Goal: Information Seeking & Learning: Learn about a topic

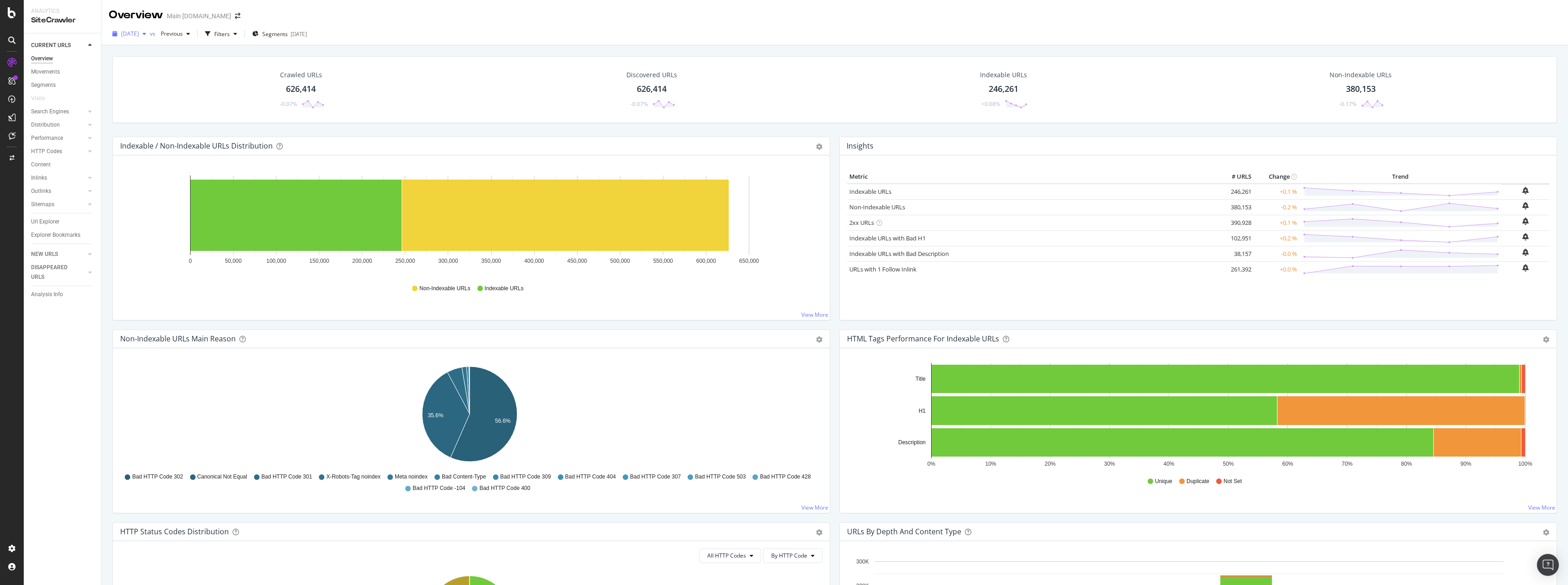
click at [139, 35] on span "[DATE]" at bounding box center [130, 33] width 17 height 8
click at [237, 34] on icon "button" at bounding box center [235, 34] width 3 height 5
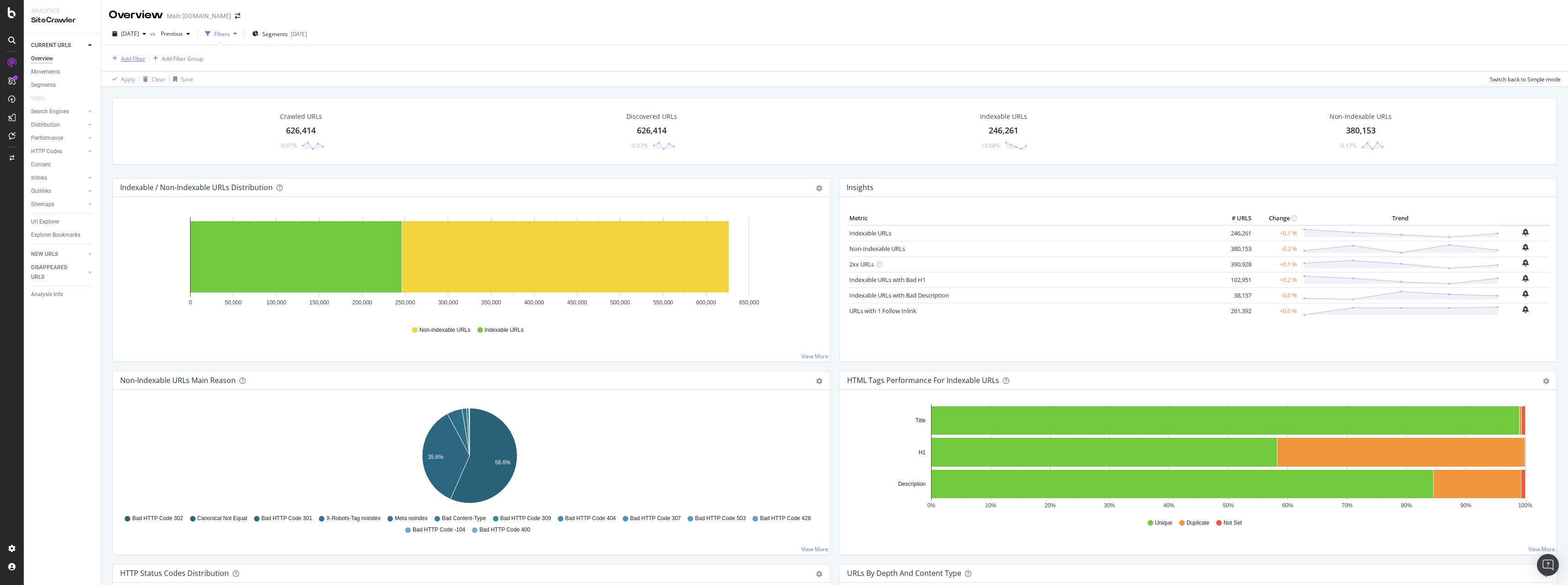
click at [134, 59] on div "Add Filter" at bounding box center [133, 58] width 24 height 8
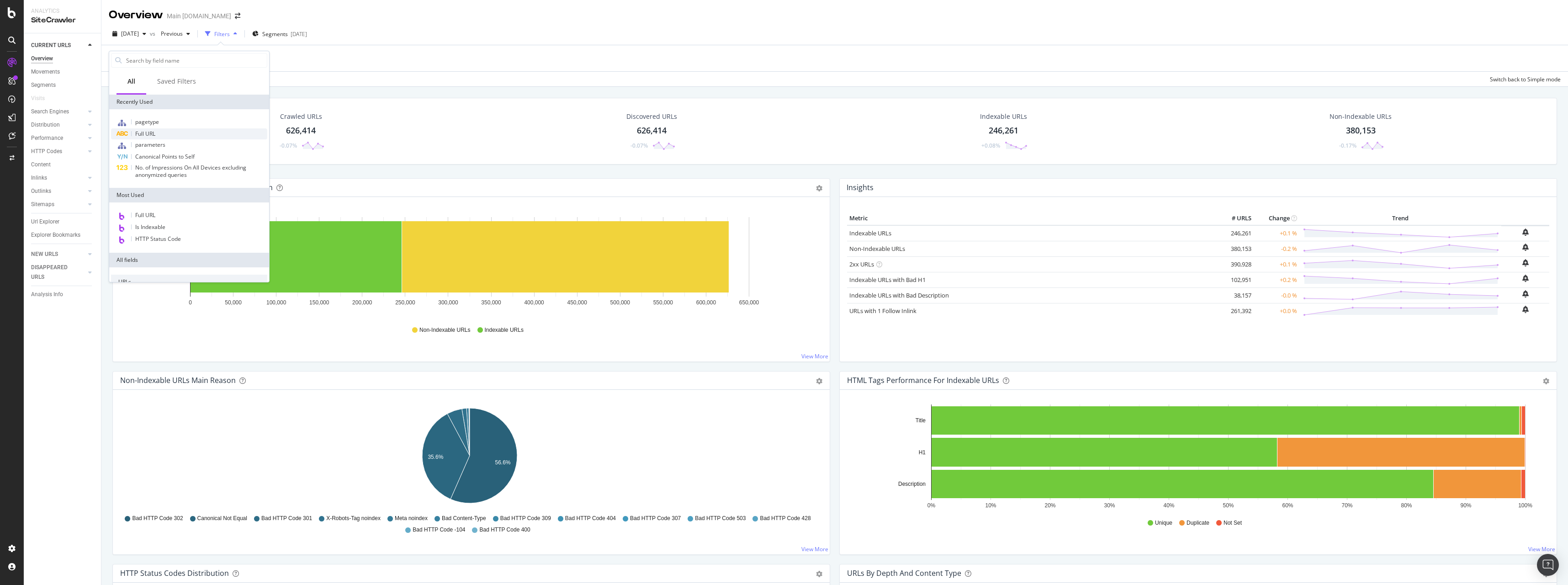
click at [166, 130] on div "Full URL" at bounding box center [188, 133] width 156 height 11
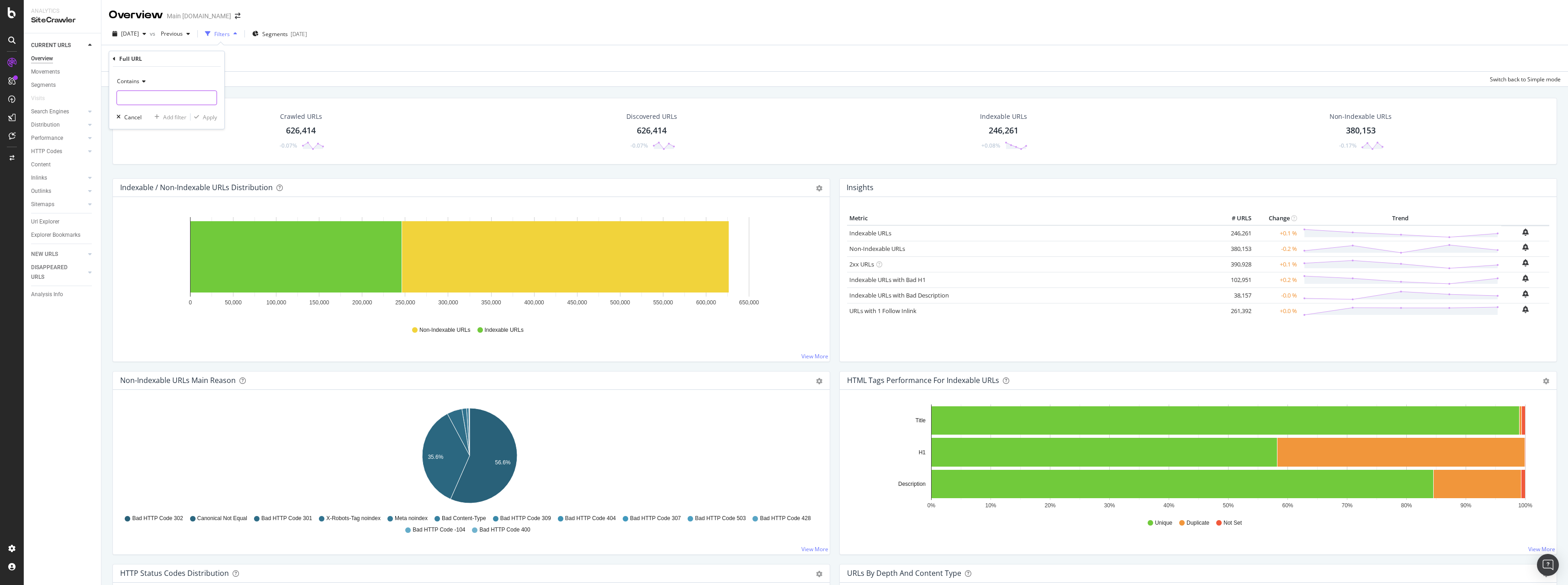
click at [149, 99] on input "text" at bounding box center [166, 98] width 99 height 15
paste input "/videos/"
type input "/videos/"
click at [200, 116] on div "button" at bounding box center [197, 117] width 12 height 5
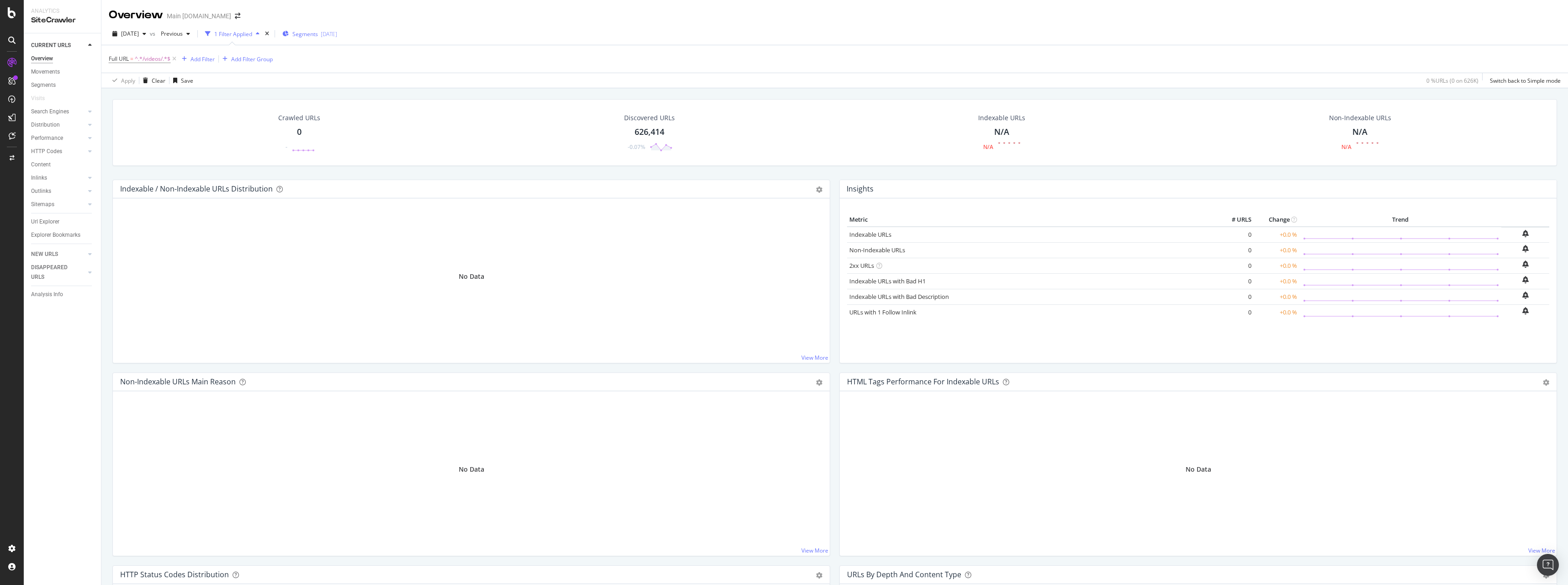
click at [310, 33] on div "Segments [DATE]" at bounding box center [309, 34] width 55 height 8
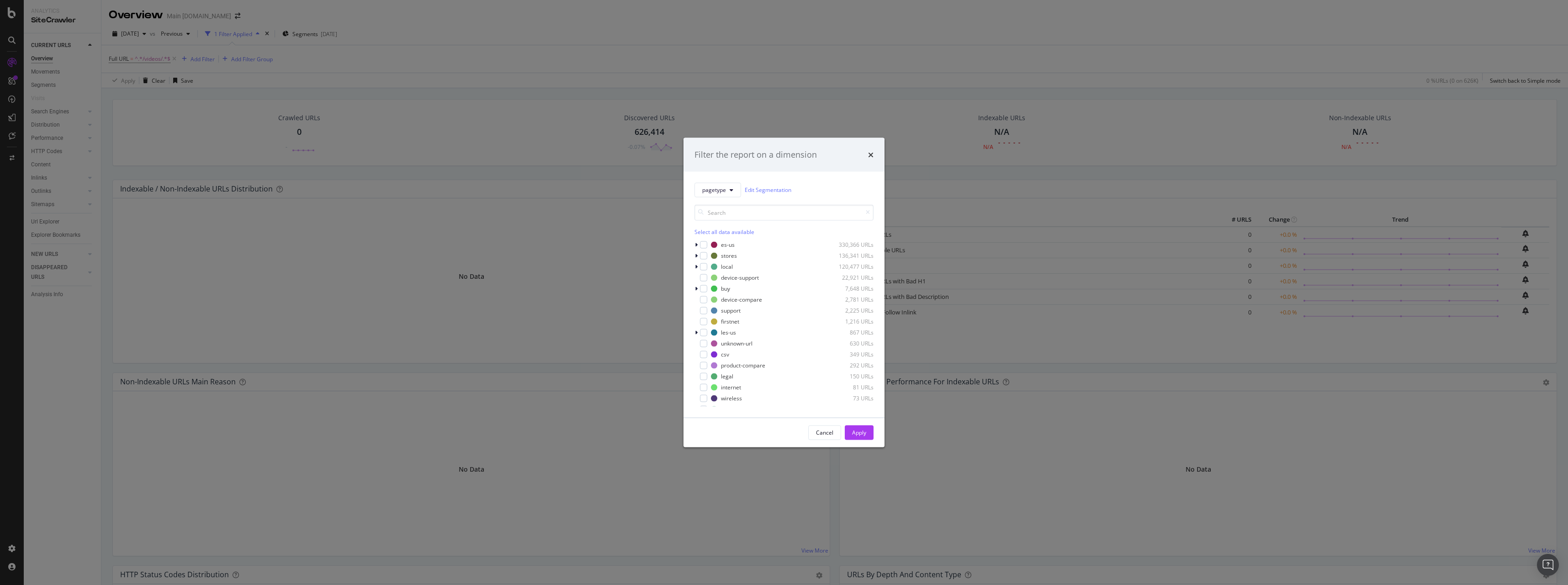
click at [350, 52] on div "Filter the report on a dimension pagetype Edit Segmentation Select all data ava…" at bounding box center [784, 292] width 1568 height 585
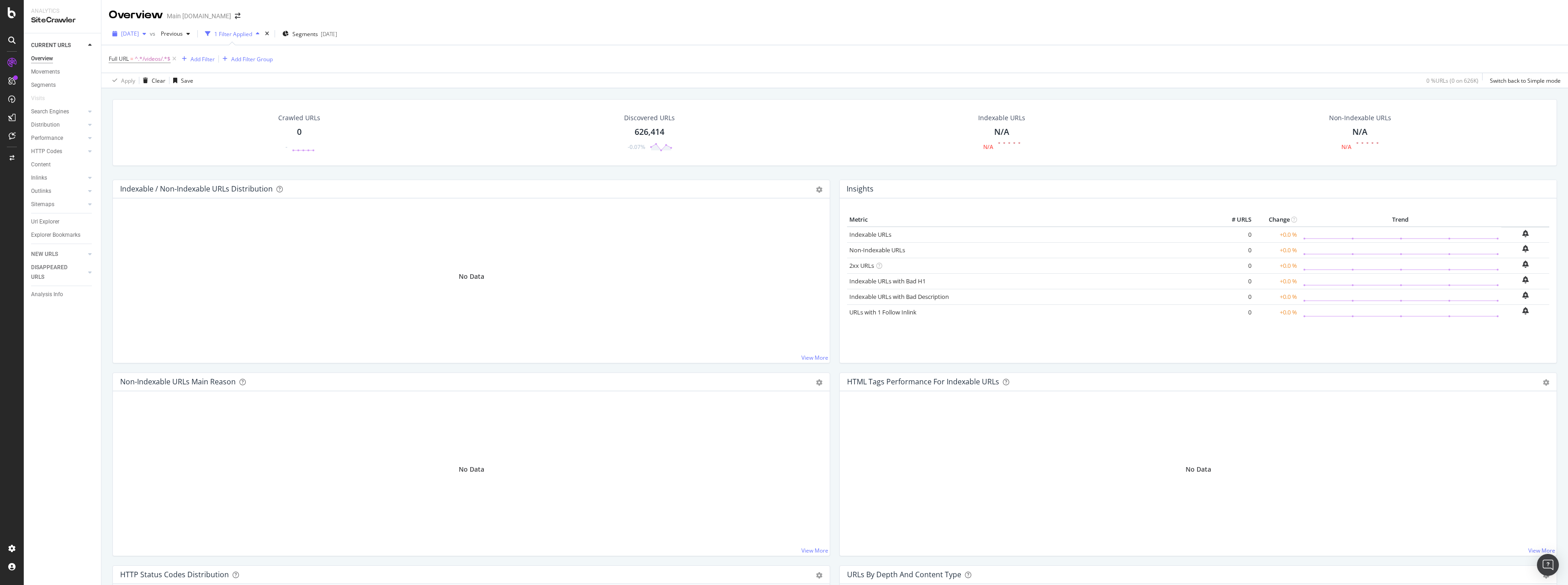
click at [139, 34] on span "[DATE]" at bounding box center [130, 33] width 17 height 8
click at [405, 64] on div "Full URL = ^.*/videos/.*$ Add Filter Add Filter Group" at bounding box center [835, 58] width 1452 height 27
click at [644, 134] on div "626,414" at bounding box center [649, 133] width 30 height 12
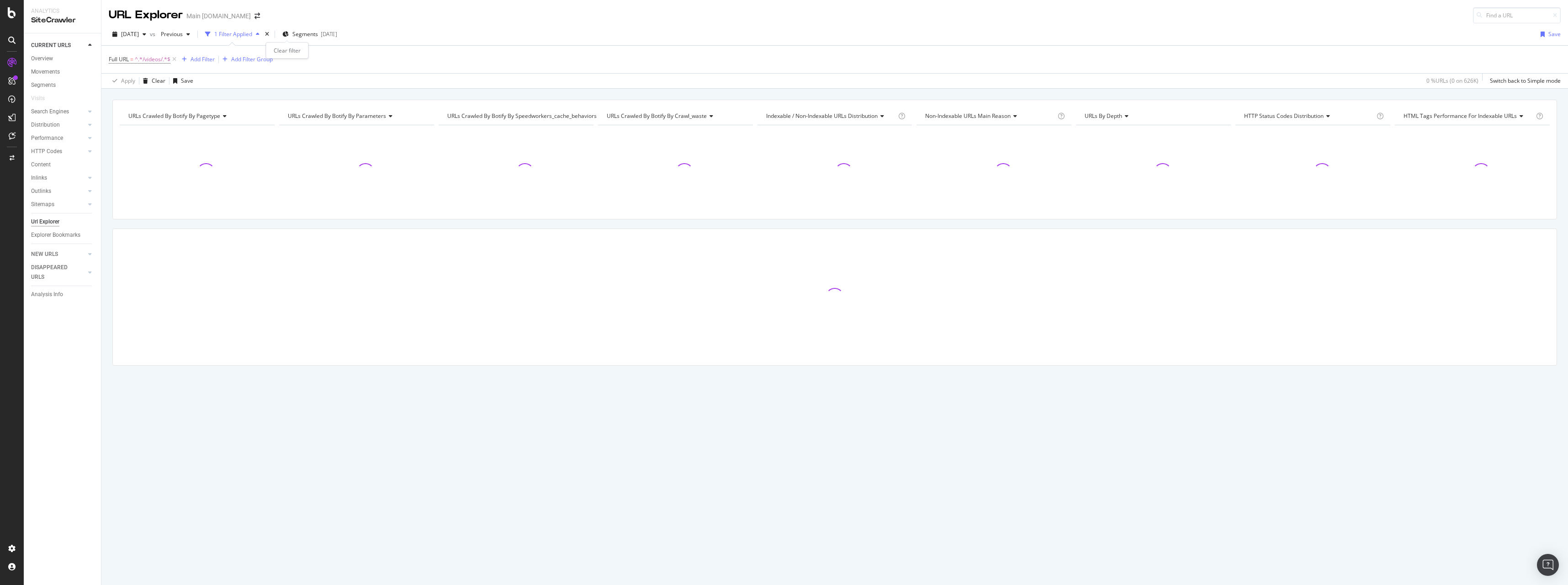
click at [271, 36] on div "times" at bounding box center [267, 34] width 8 height 9
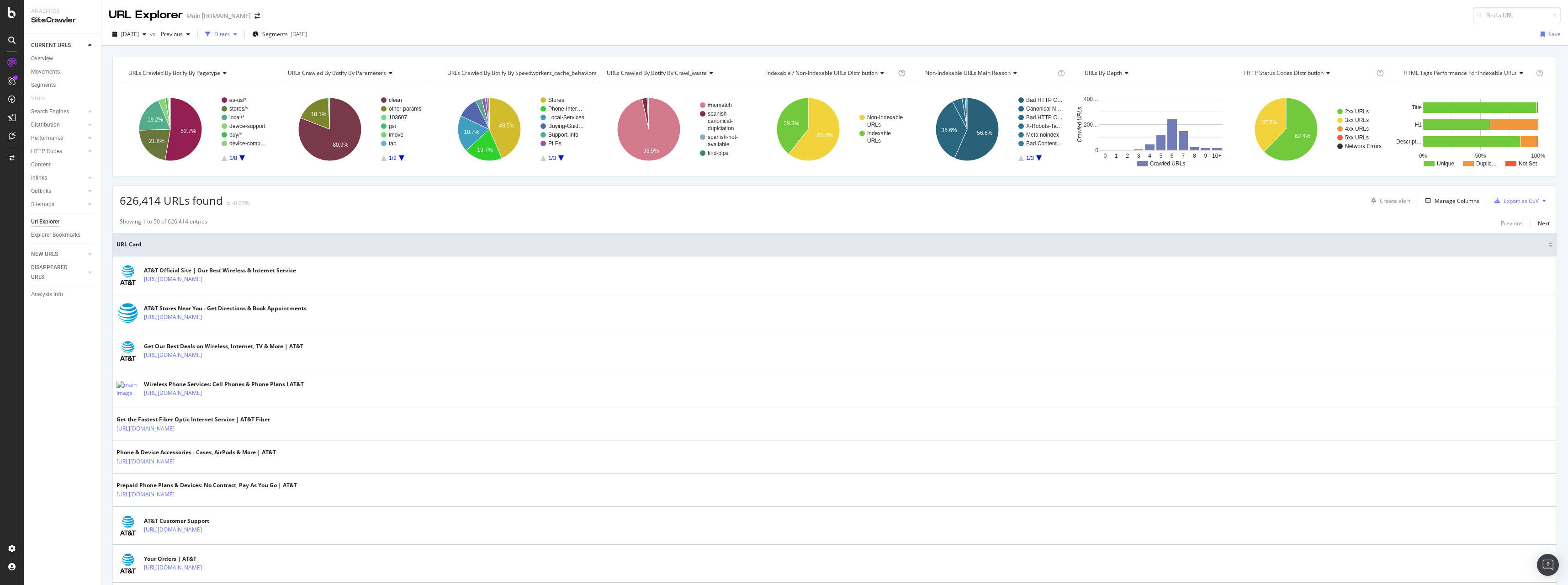
click at [230, 37] on div "Filters" at bounding box center [222, 34] width 16 height 8
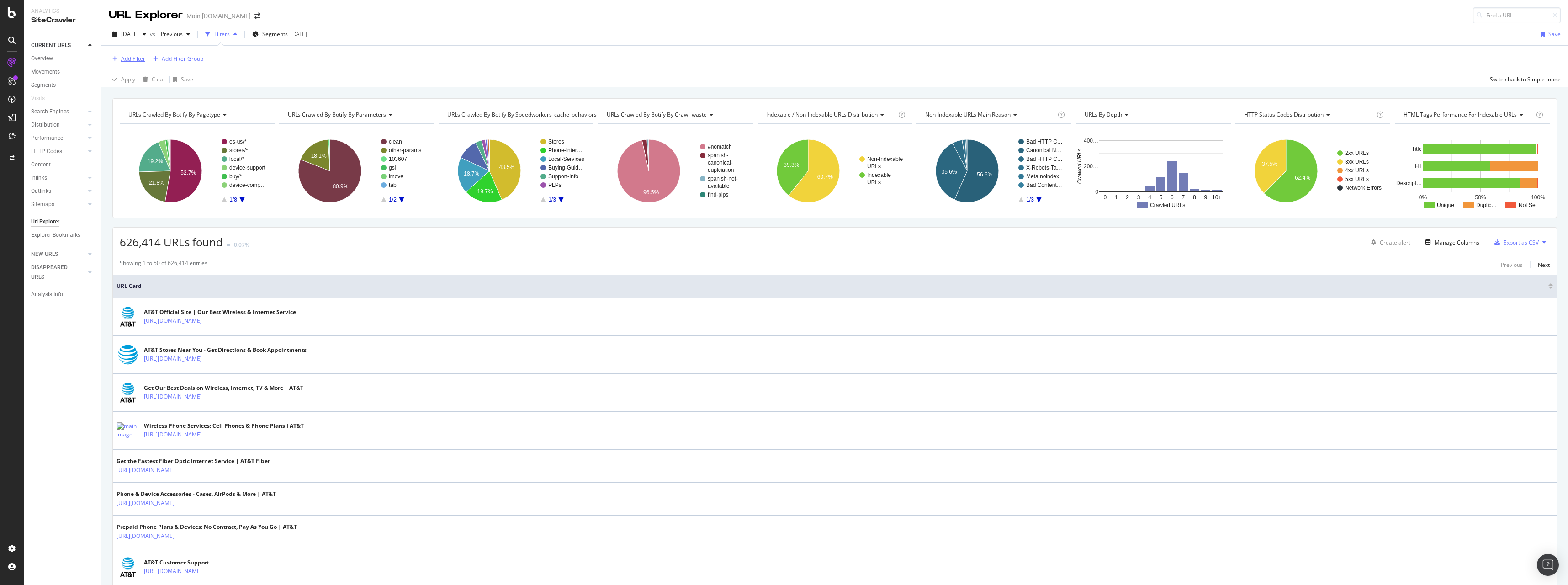
click at [129, 61] on div "Add Filter" at bounding box center [133, 58] width 24 height 8
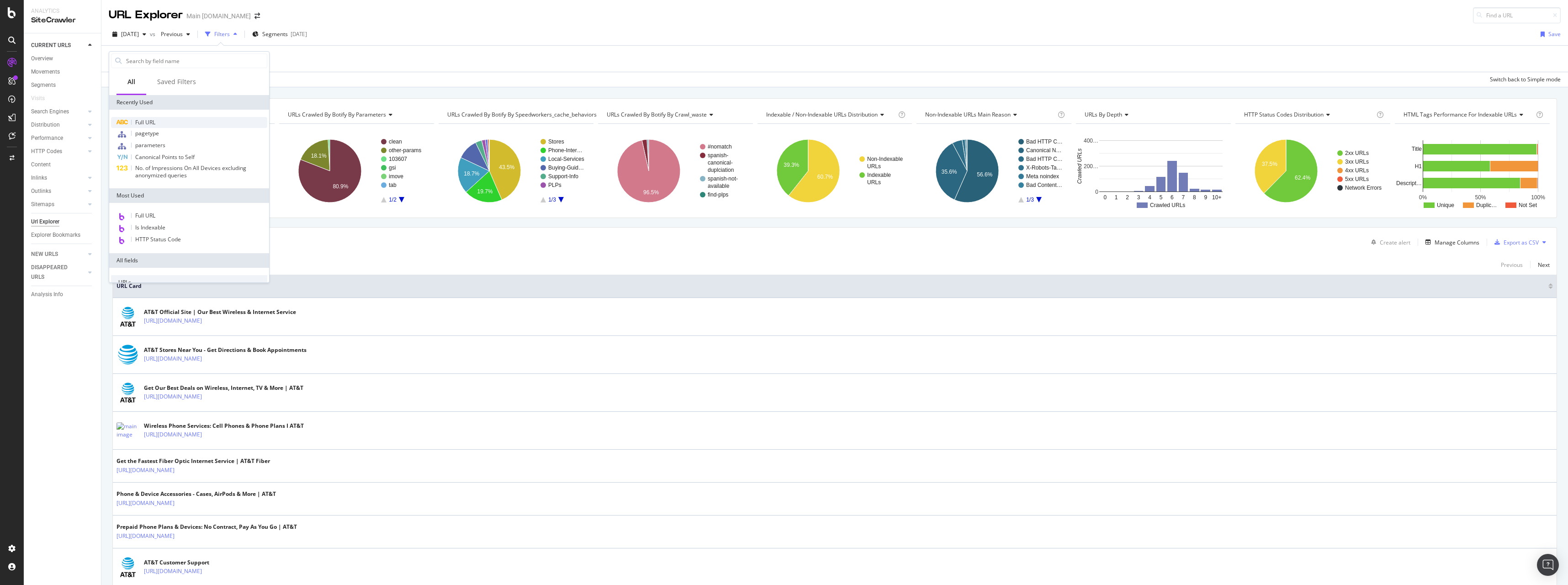
click at [174, 124] on div "Full URL" at bounding box center [188, 122] width 156 height 11
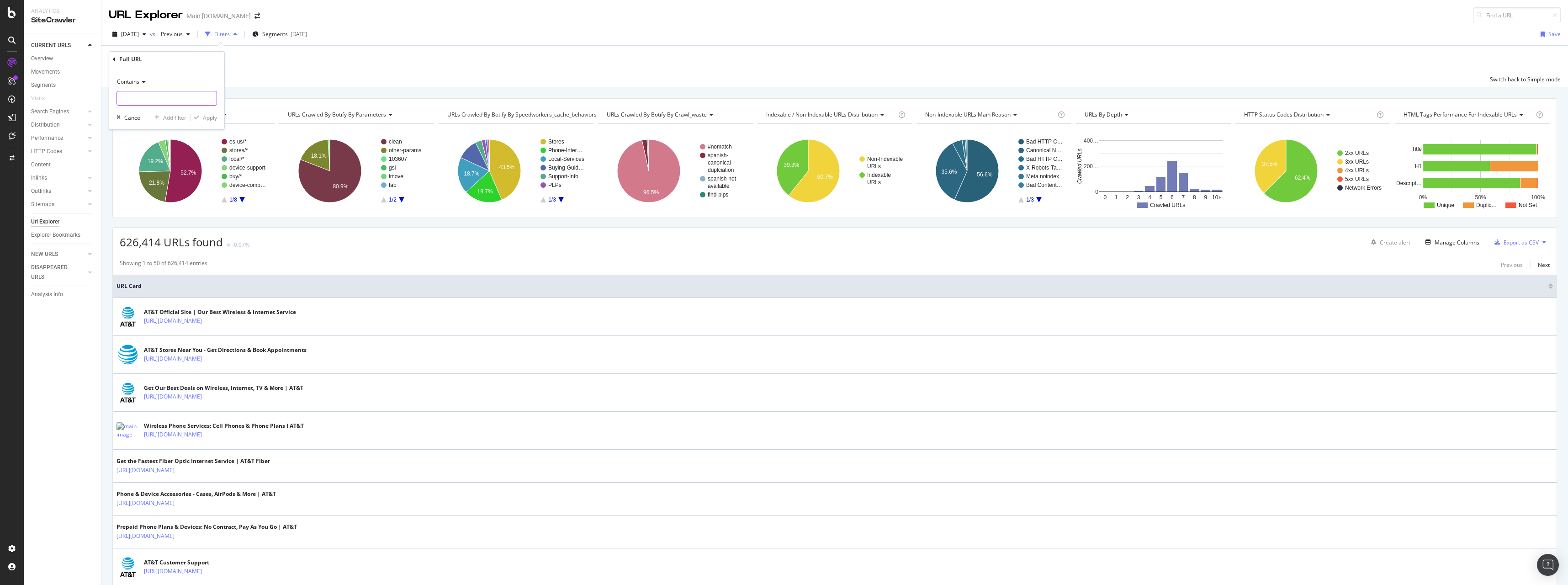
click at [163, 92] on input "text" at bounding box center [166, 98] width 99 height 15
paste input "/videos/"
type input "/videos/"
click at [206, 116] on div "Apply" at bounding box center [210, 118] width 14 height 8
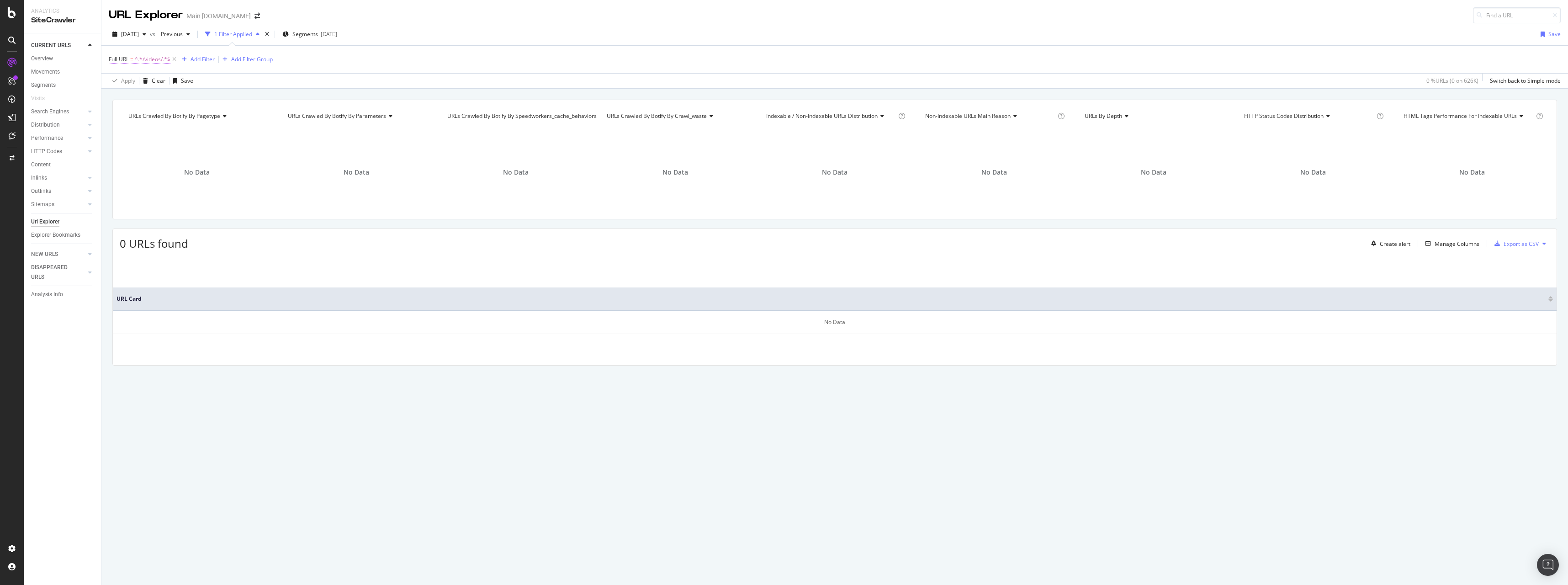
click at [159, 63] on span "^.*/videos/.*$" at bounding box center [153, 59] width 36 height 13
click at [350, 60] on div "Full URL = ^.*/videos/.*$ Add Filter Add Filter Group" at bounding box center [835, 58] width 1452 height 27
click at [16, 63] on icon at bounding box center [11, 63] width 9 height 9
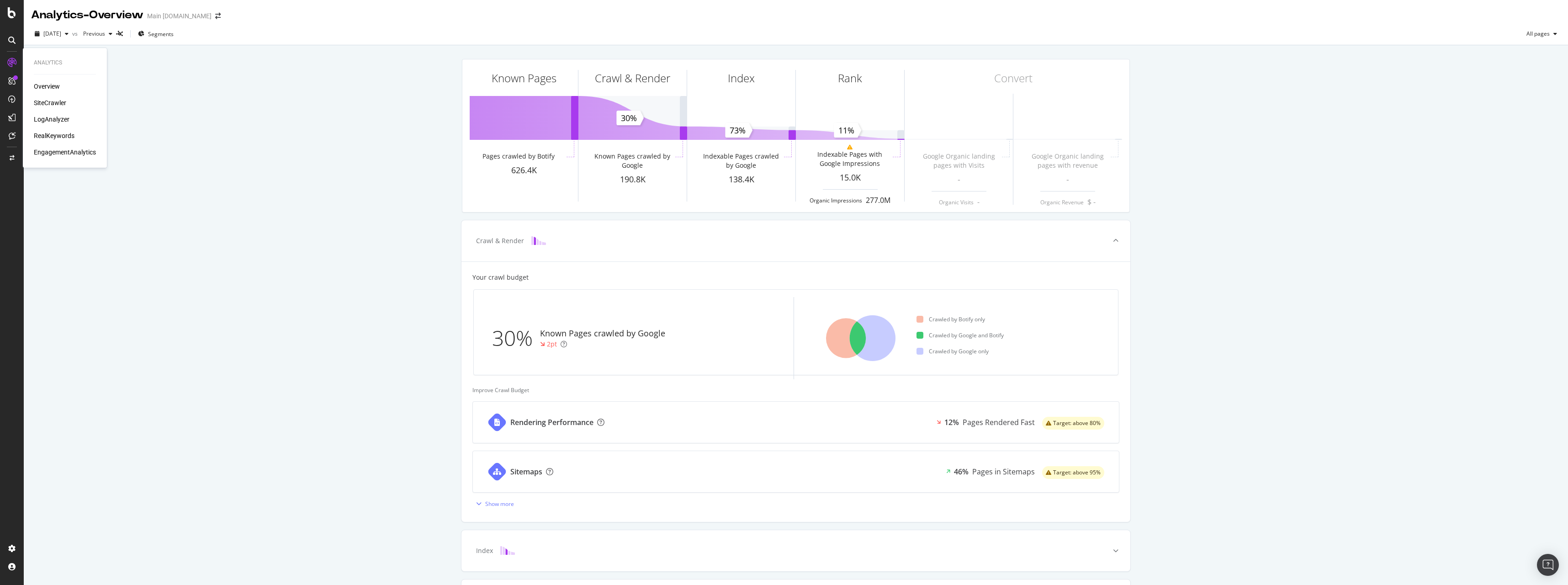
click at [58, 114] on div "Overview SiteCrawler LogAnalyzer RealKeywords EngagementAnalytics" at bounding box center [64, 119] width 62 height 75
click at [58, 119] on div "LogAnalyzer" at bounding box center [51, 119] width 36 height 9
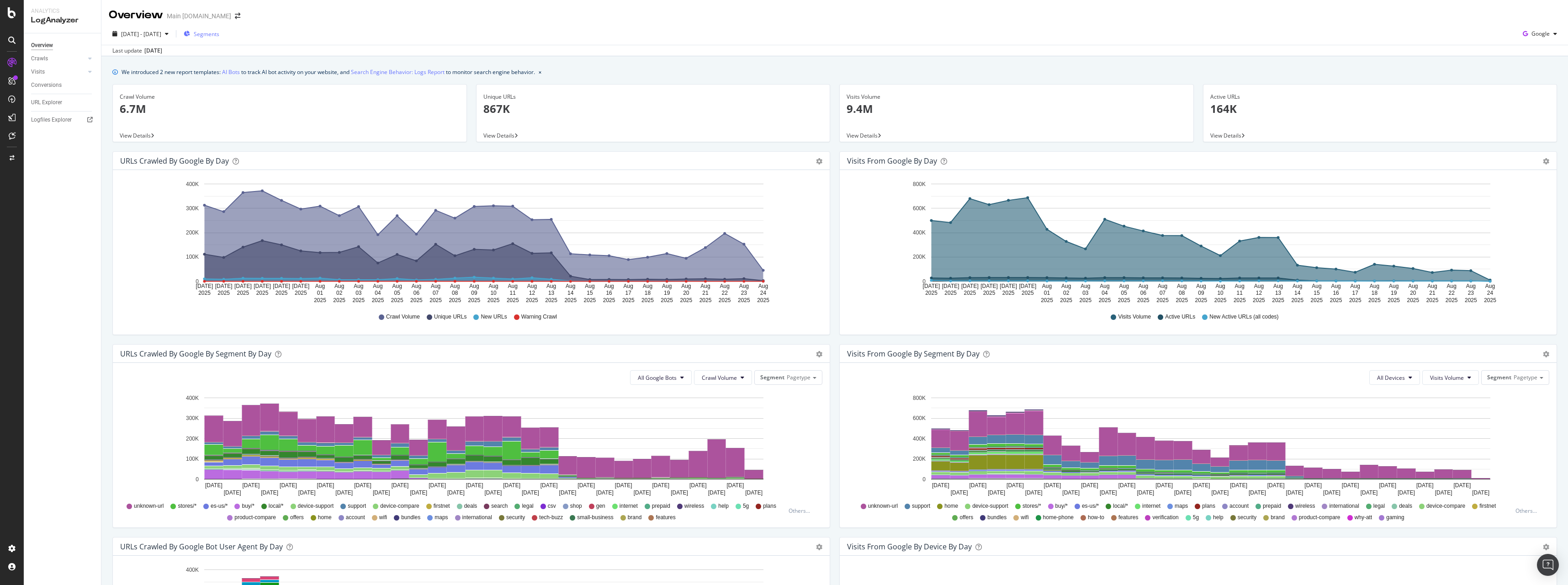
click at [190, 36] on icon "button" at bounding box center [187, 34] width 6 height 5
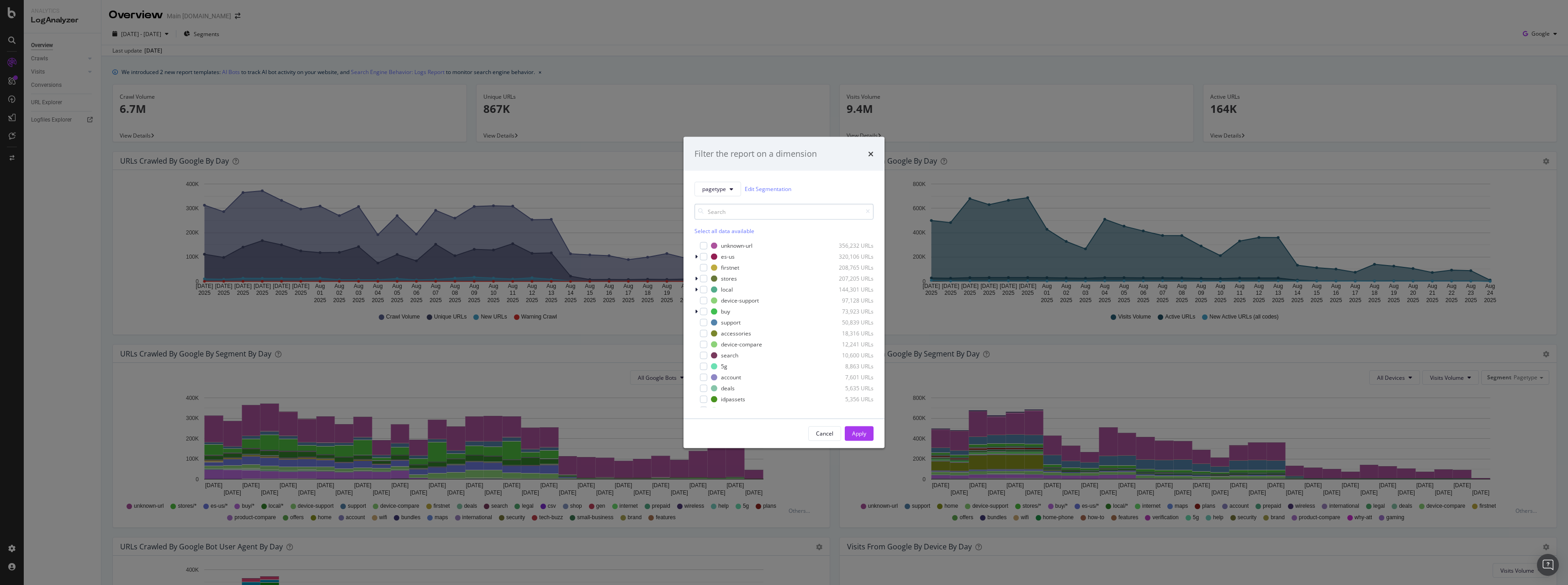
click at [776, 217] on input "modal" at bounding box center [784, 211] width 179 height 16
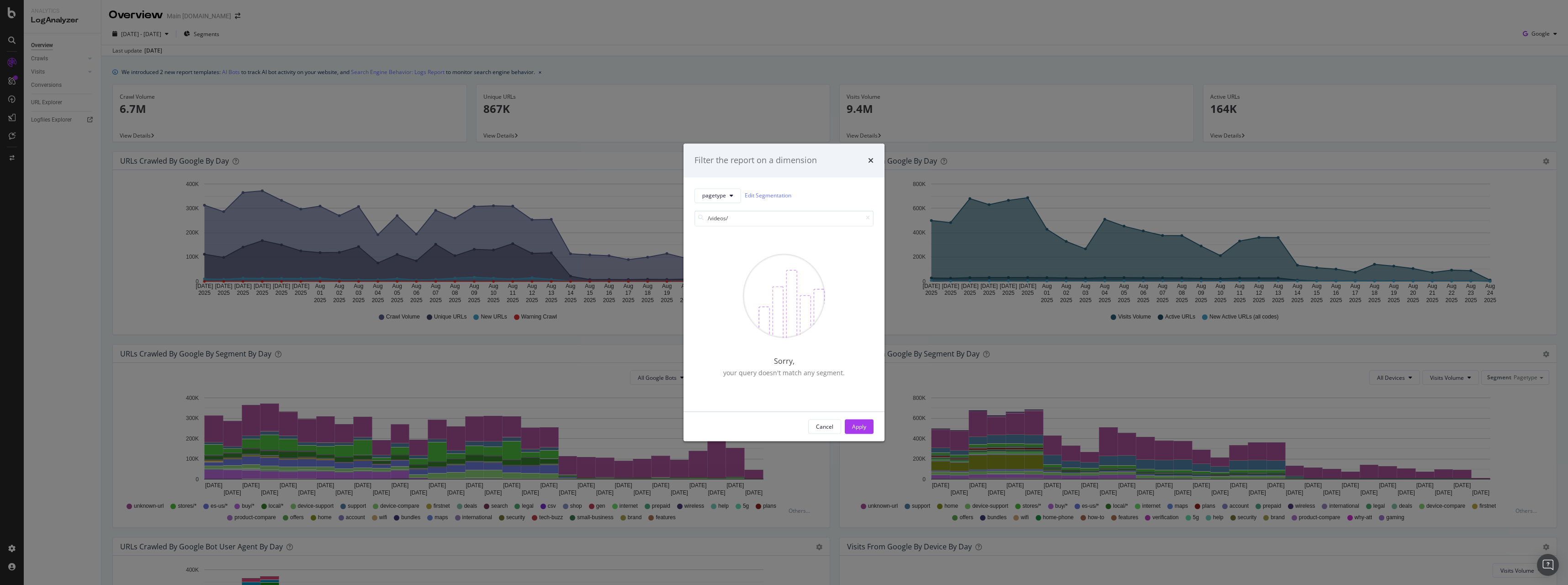
type input "/videos/"
click at [832, 434] on div "Cancel Apply" at bounding box center [784, 427] width 201 height 30
drag, startPoint x: 828, startPoint y: 430, endPoint x: 826, endPoint y: 425, distance: 5.4
click at [828, 429] on div "Cancel" at bounding box center [825, 426] width 17 height 8
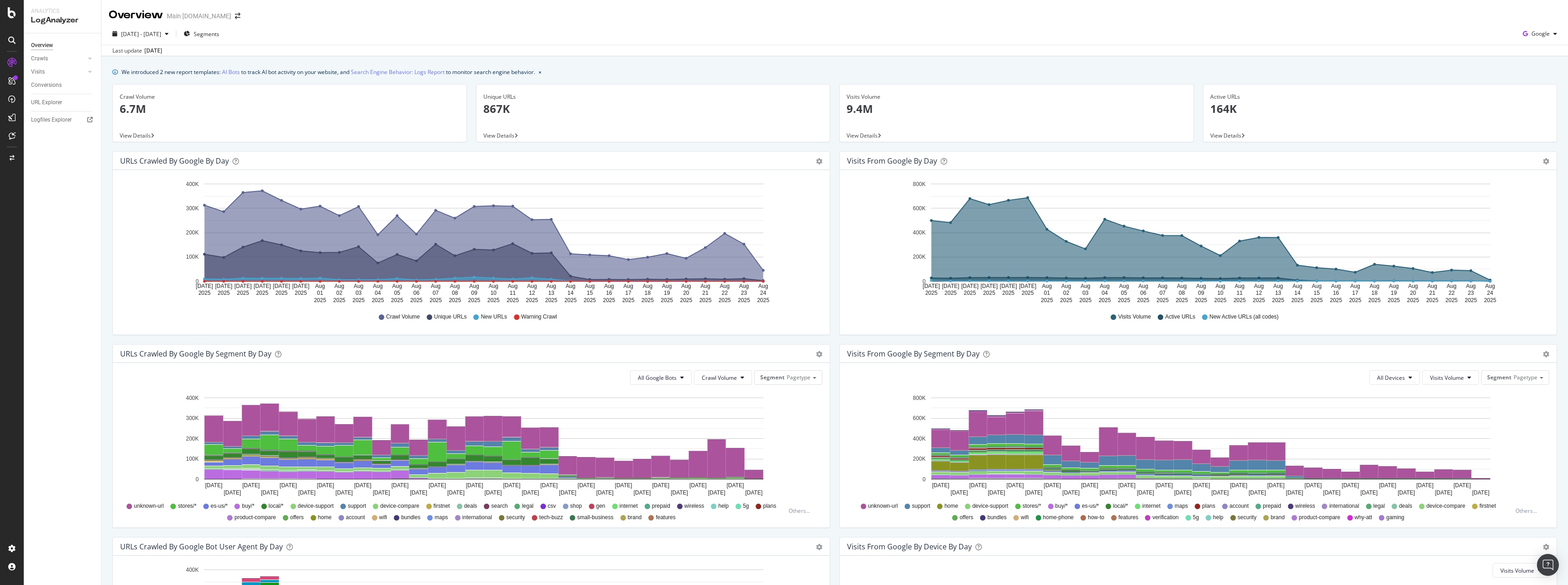
click at [144, 112] on p "6.7M" at bounding box center [289, 109] width 340 height 16
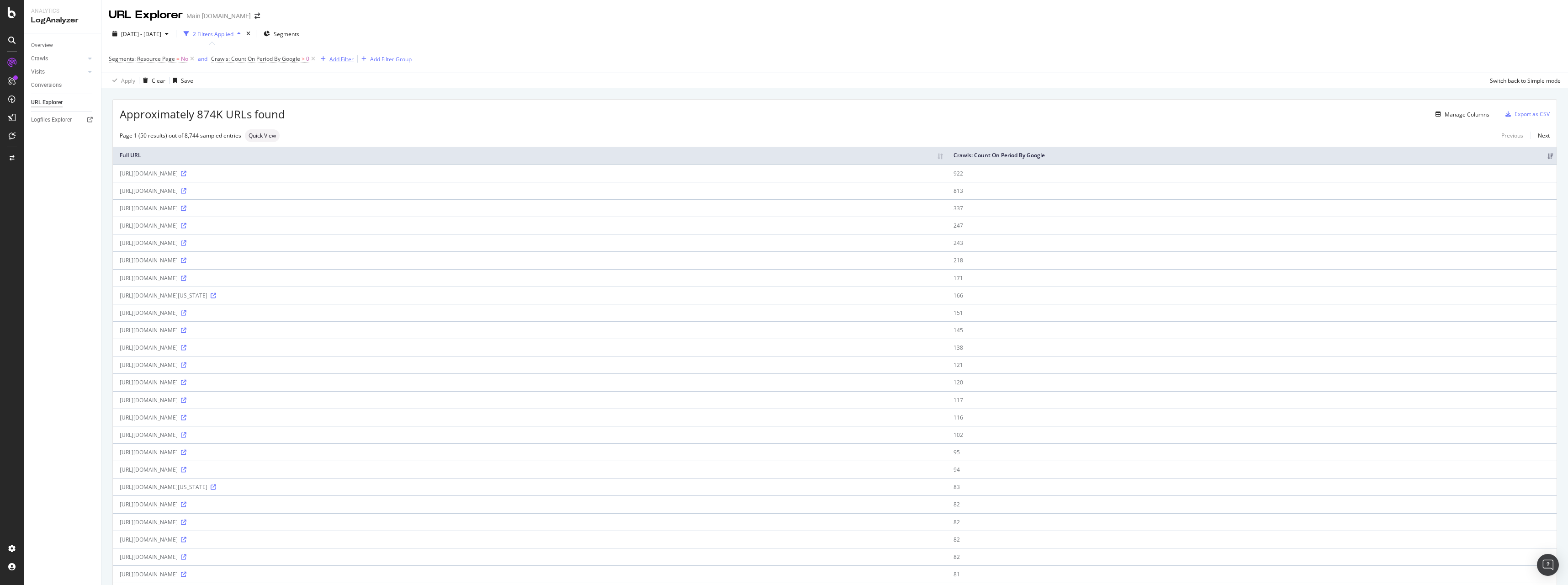
click at [353, 60] on div "Add Filter" at bounding box center [342, 58] width 24 height 8
type input "/videos/"
click at [533, 70] on div "Segments: Resource Page = No and Crawls: Count On Period By Google > 0 Add Filt…" at bounding box center [835, 58] width 1452 height 27
click at [339, 58] on div "Add Filter" at bounding box center [342, 58] width 24 height 8
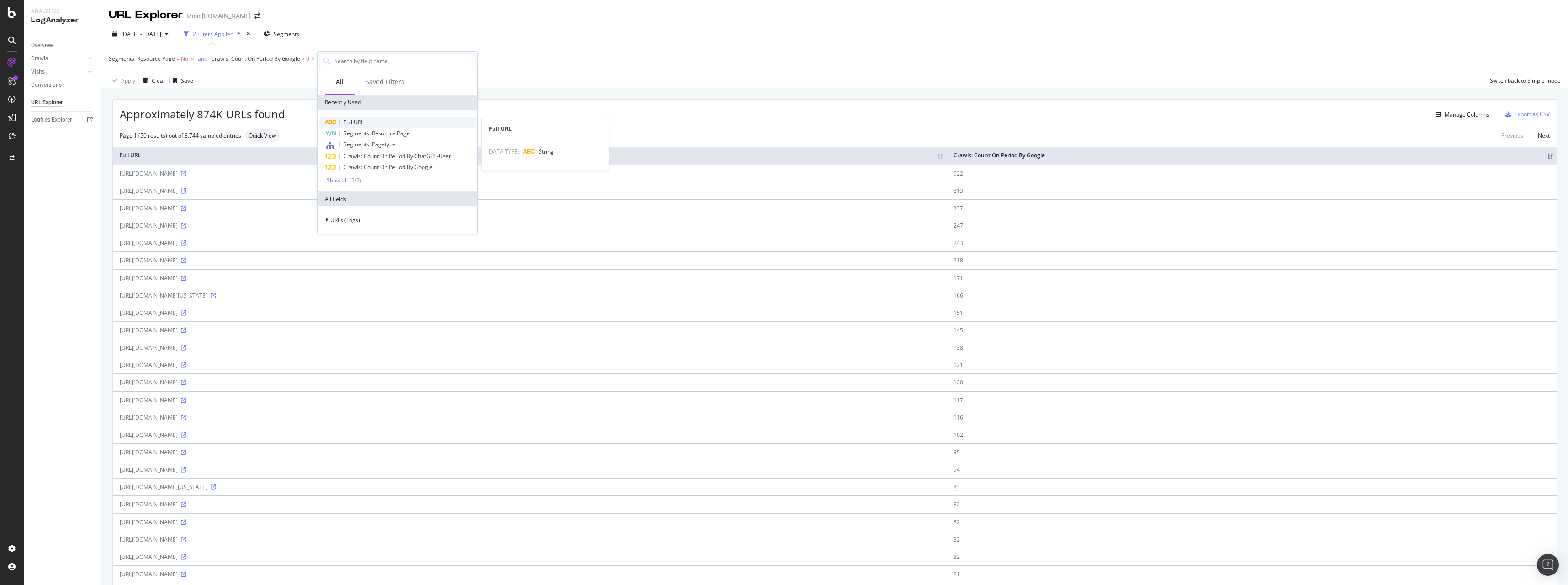
click at [368, 122] on div "Full URL" at bounding box center [397, 122] width 156 height 11
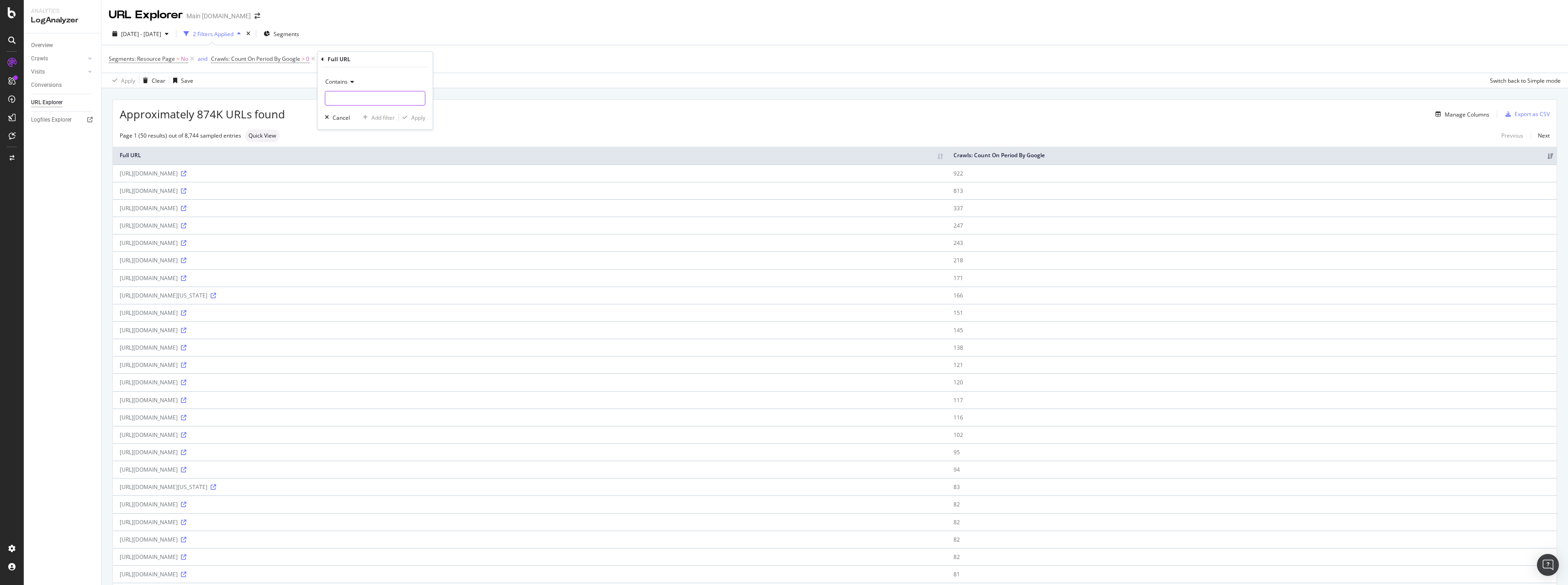
click at [366, 103] on input "text" at bounding box center [375, 98] width 99 height 15
paste input "/videos/"
type input "/videos/"
click at [409, 118] on div "button" at bounding box center [405, 118] width 12 height 5
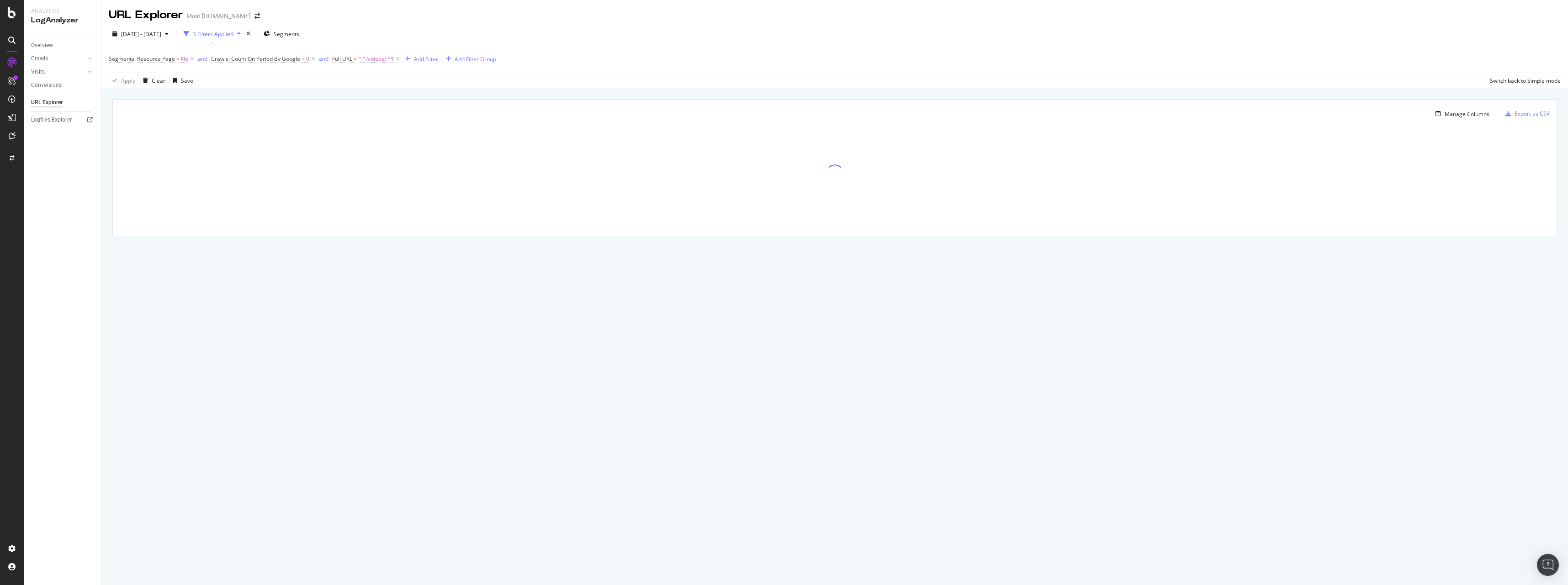
drag, startPoint x: 313, startPoint y: 58, endPoint x: 296, endPoint y: 63, distance: 17.7
click at [313, 58] on icon at bounding box center [313, 58] width 8 height 9
click at [193, 58] on icon at bounding box center [192, 58] width 8 height 9
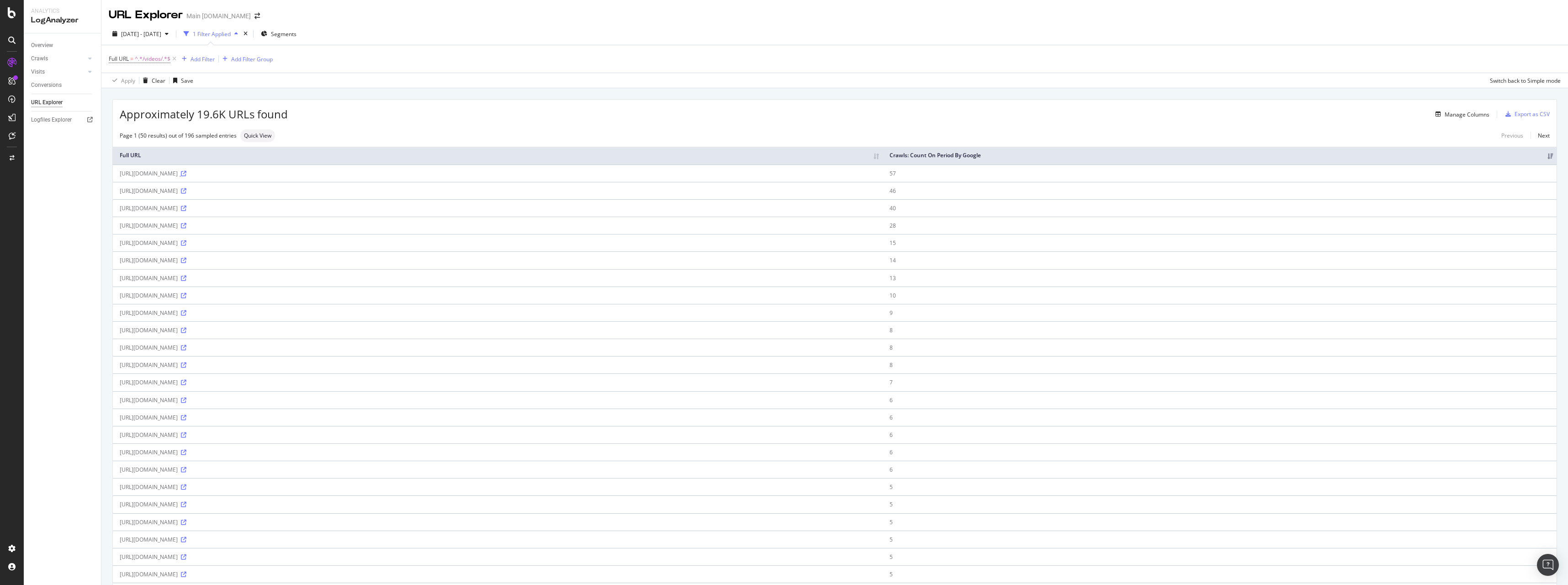
click at [187, 172] on icon at bounding box center [184, 173] width 5 height 5
click at [203, 55] on div "Add Filter" at bounding box center [203, 58] width 24 height 8
click at [215, 121] on span "Full URL" at bounding box center [214, 122] width 20 height 8
click at [217, 85] on div "Contains" at bounding box center [236, 81] width 100 height 15
click at [255, 180] on div "Doesn't contain" at bounding box center [237, 184] width 98 height 12
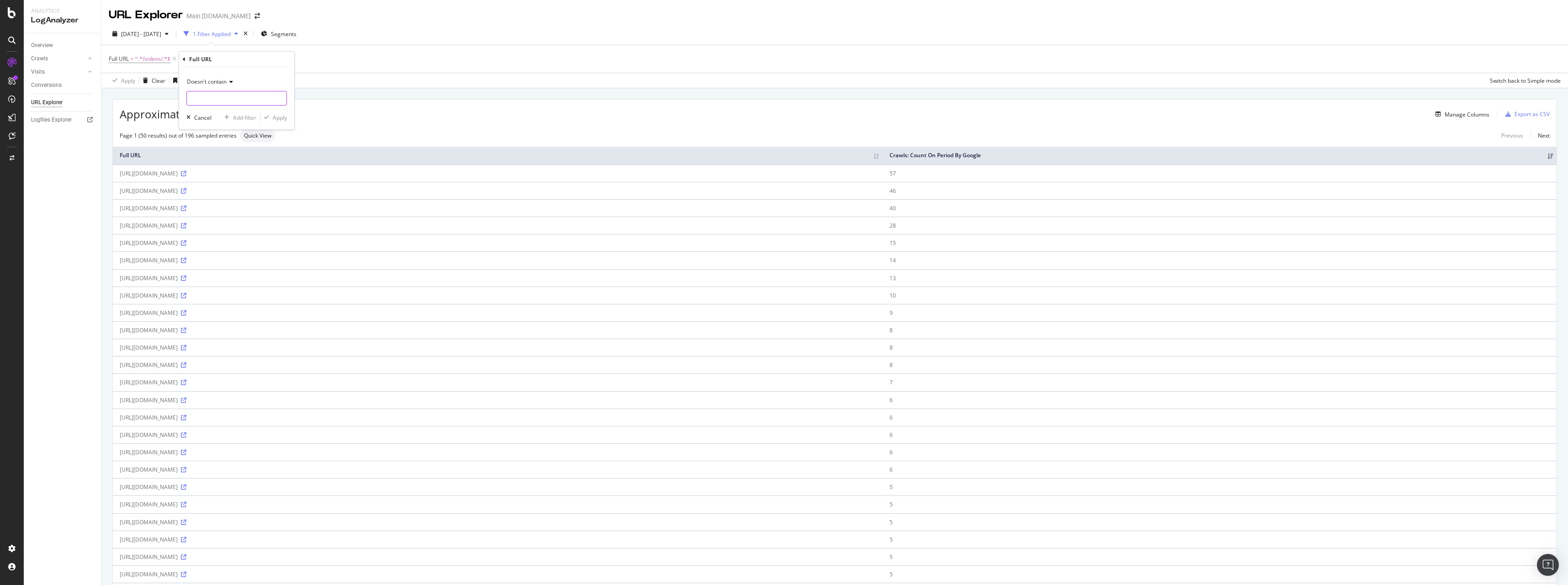
click at [220, 105] on input "text" at bounding box center [236, 98] width 99 height 15
paste input ".js"
type input ".js"
click at [227, 82] on icon at bounding box center [229, 82] width 6 height 5
click at [246, 159] on div "Doesn't end with" at bounding box center [237, 160] width 98 height 12
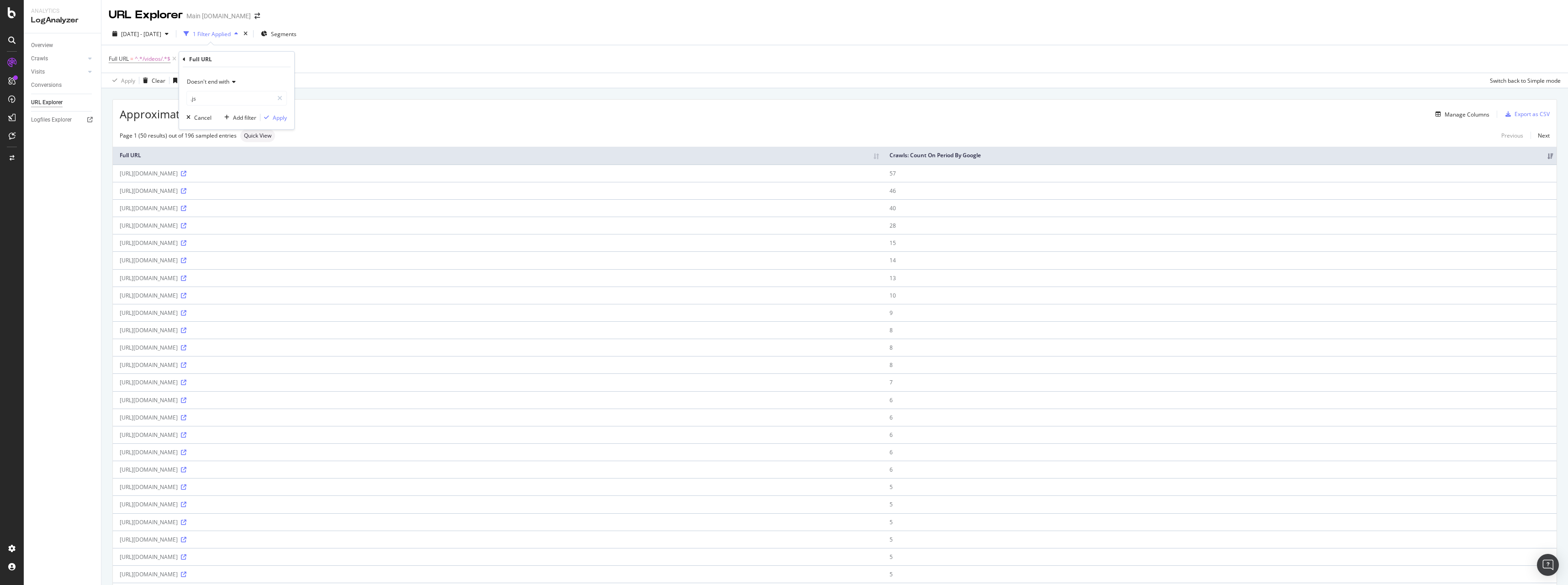
click at [257, 68] on div "Doesn't end with .js Cancel Add filter Apply" at bounding box center [236, 98] width 115 height 62
click at [279, 117] on div "Apply" at bounding box center [280, 118] width 14 height 8
click at [187, 174] on icon at bounding box center [184, 173] width 5 height 5
click at [187, 194] on link at bounding box center [183, 190] width 7 height 8
click at [272, 207] on div "[URL][DOMAIN_NAME][PERSON_NAME]" at bounding box center [498, 207] width 757 height 8
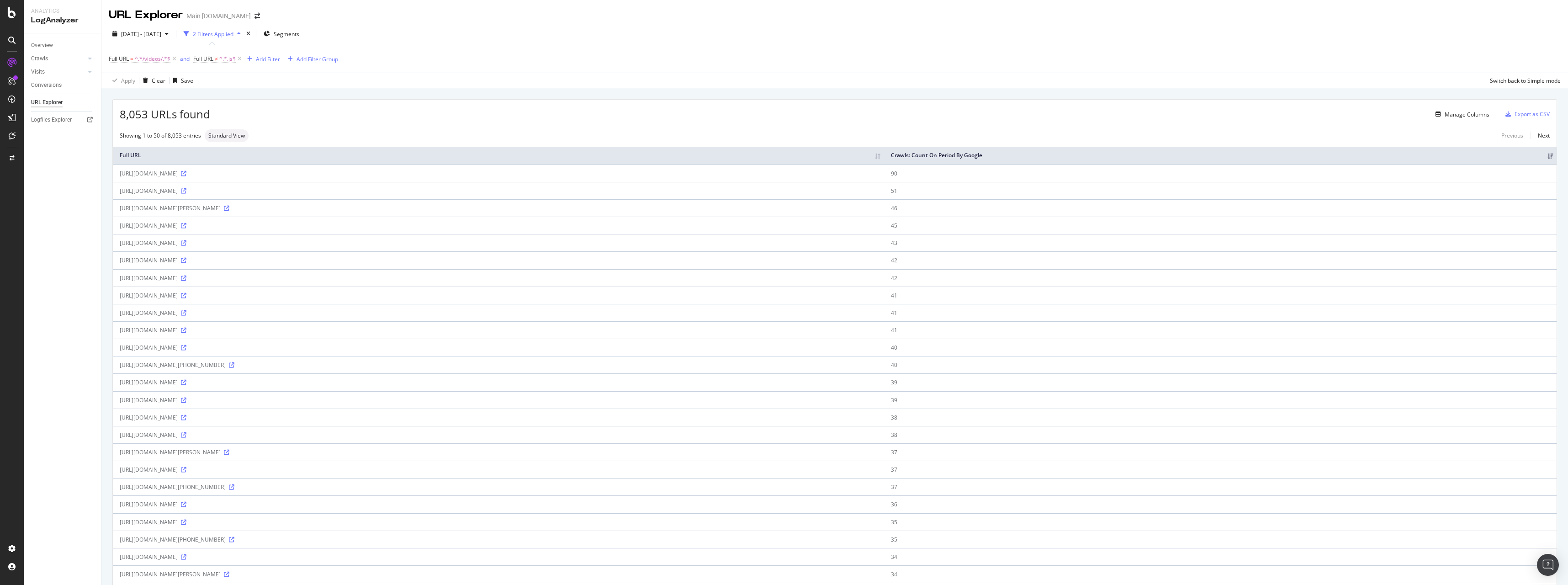
click at [229, 206] on icon at bounding box center [227, 208] width 5 height 5
